Goal: Navigation & Orientation: Find specific page/section

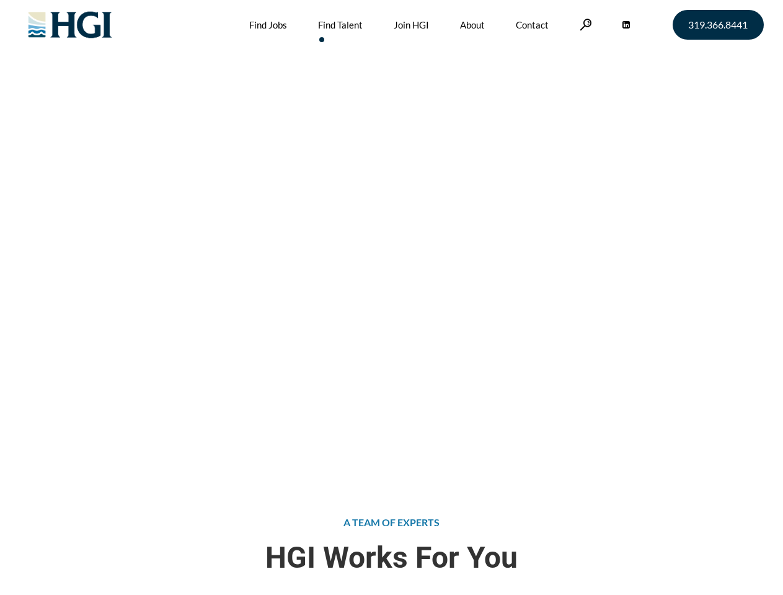
click at [391, 298] on div "Attract the Right Talent Home » Find Talent" at bounding box center [391, 238] width 783 height 476
click at [584, 24] on link at bounding box center [586, 25] width 12 height 12
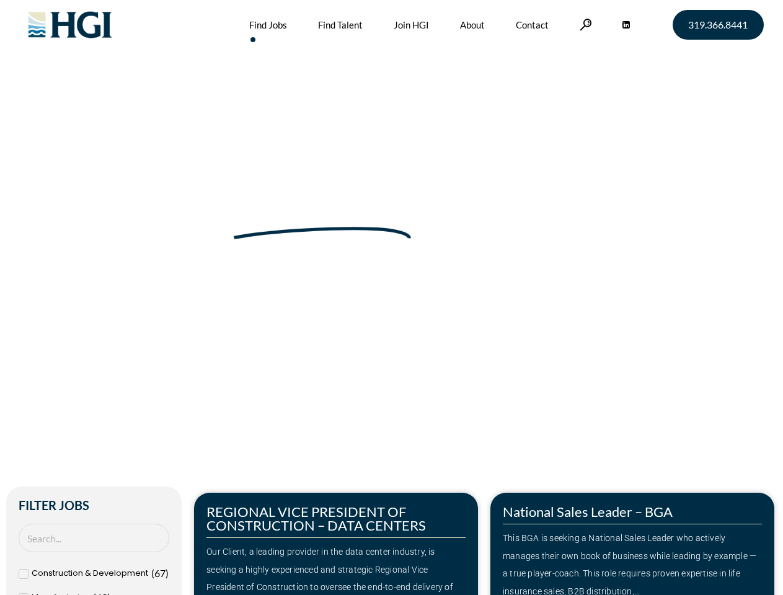
click at [391, 298] on div "Make Your Next Move Home » Jobs" at bounding box center [391, 262] width 707 height 524
click at [584, 24] on link at bounding box center [586, 25] width 12 height 12
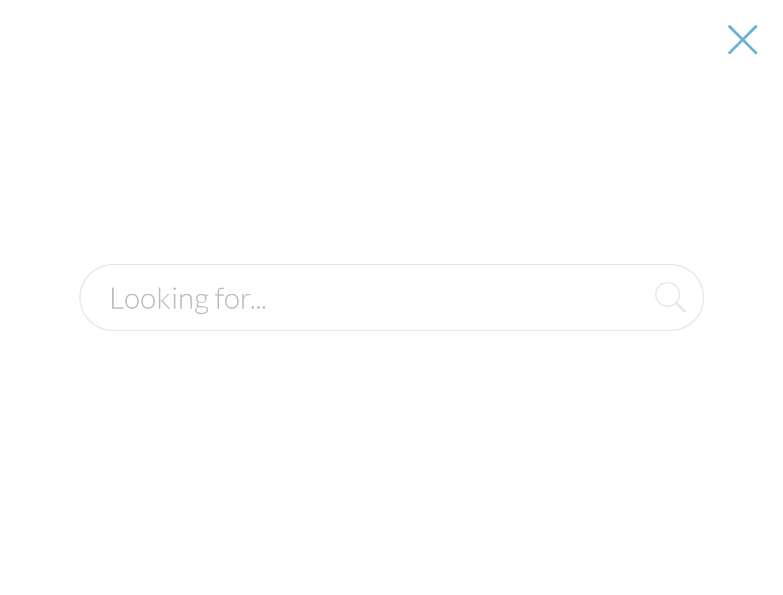
click at [336, 544] on div "Our Client, a leading provider in the data center industry, is seeking a highly…" at bounding box center [336, 578] width 259 height 71
click at [633, 331] on form at bounding box center [391, 297] width 625 height 67
